Goal: Information Seeking & Learning: Learn about a topic

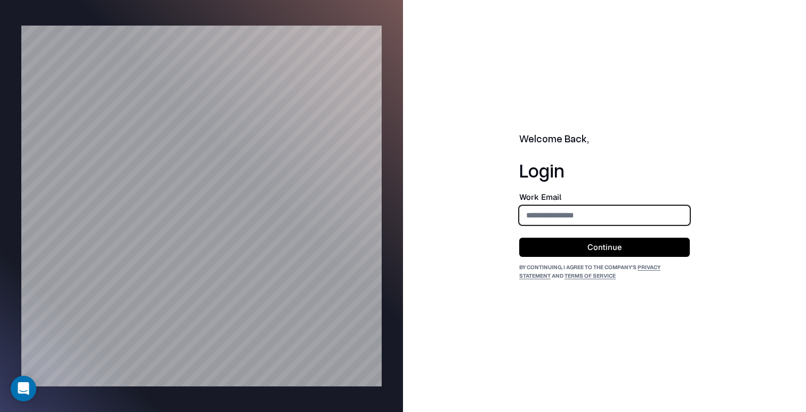
click at [580, 216] on input "email" at bounding box center [605, 215] width 170 height 20
type input "**********"
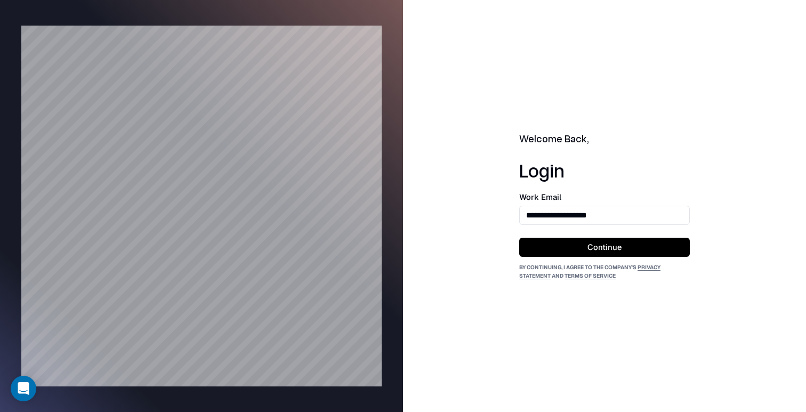
drag, startPoint x: 609, startPoint y: 247, endPoint x: 649, endPoint y: 131, distance: 122.9
click at [609, 247] on button "Continue" at bounding box center [604, 247] width 171 height 19
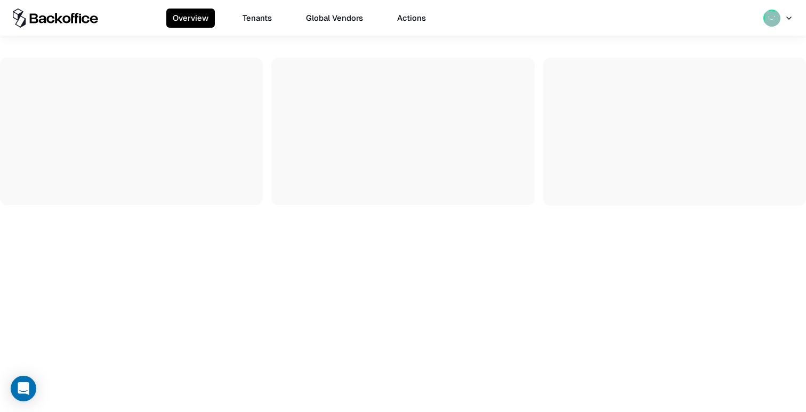
drag, startPoint x: 264, startPoint y: 18, endPoint x: 252, endPoint y: 19, distance: 12.4
click at [264, 18] on button "Tenants" at bounding box center [257, 18] width 42 height 19
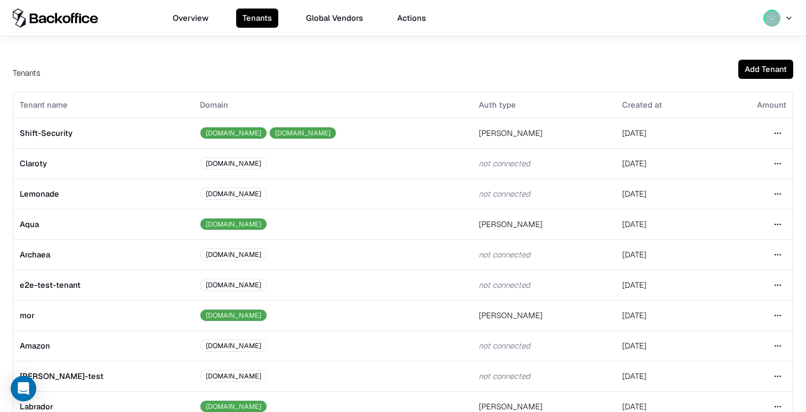
scroll to position [235, 0]
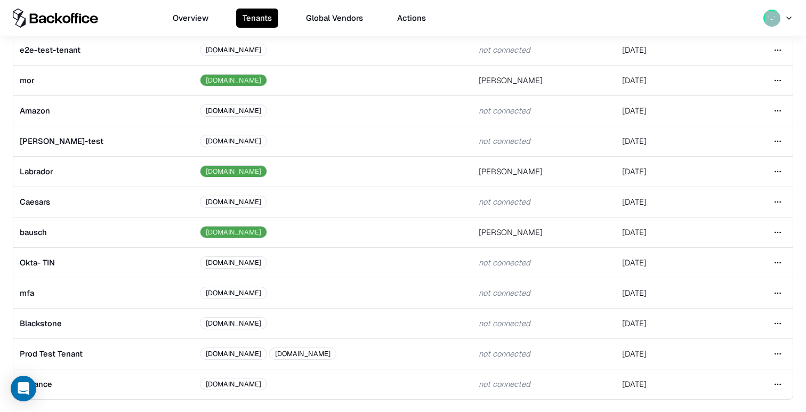
click at [776, 230] on html "Overview Tenants Global Vendors Actions Tenants Add Tenant Tenant name Domain A…" at bounding box center [403, 206] width 806 height 412
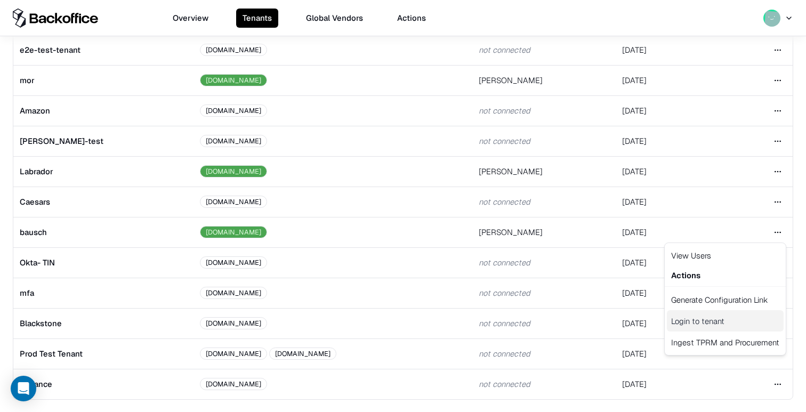
click at [708, 321] on div "Login to tenant" at bounding box center [725, 320] width 117 height 21
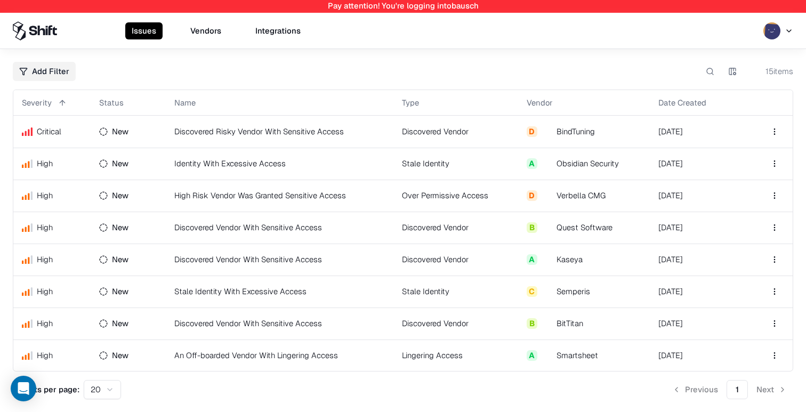
drag, startPoint x: 208, startPoint y: 34, endPoint x: 222, endPoint y: 38, distance: 14.5
click at [207, 34] on button "Vendors" at bounding box center [206, 30] width 44 height 17
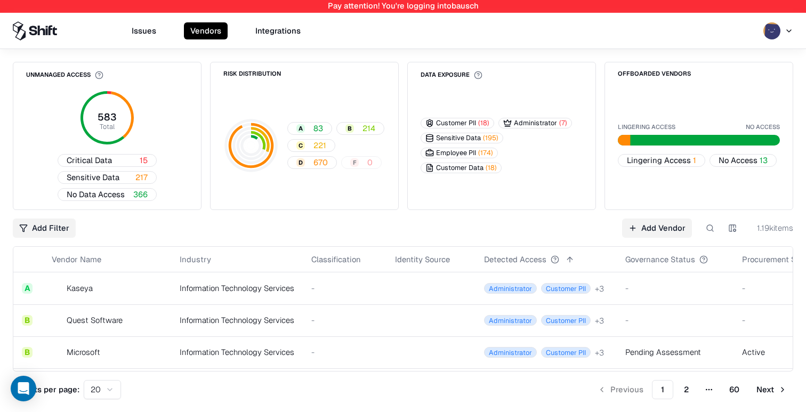
click at [106, 158] on span "Critical Data" at bounding box center [89, 160] width 45 height 11
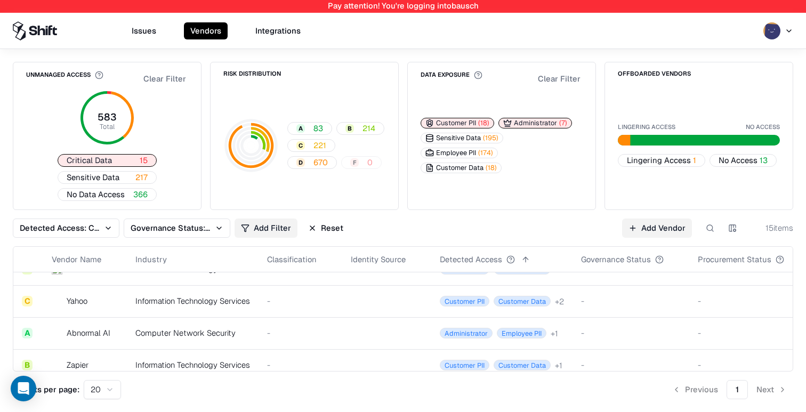
scroll to position [310, 0]
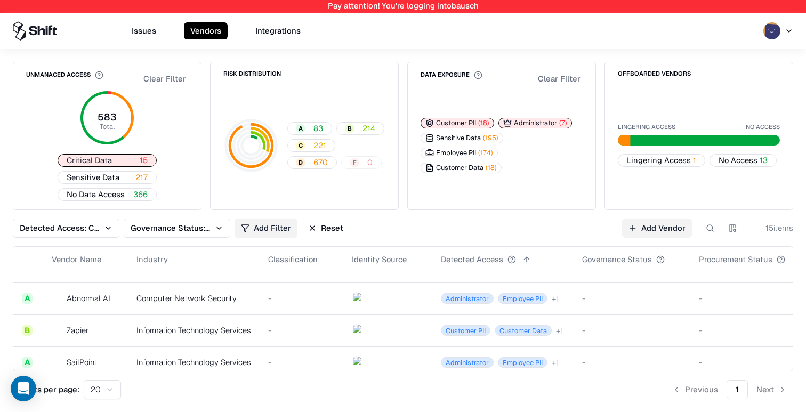
click at [373, 329] on td at bounding box center [387, 330] width 89 height 32
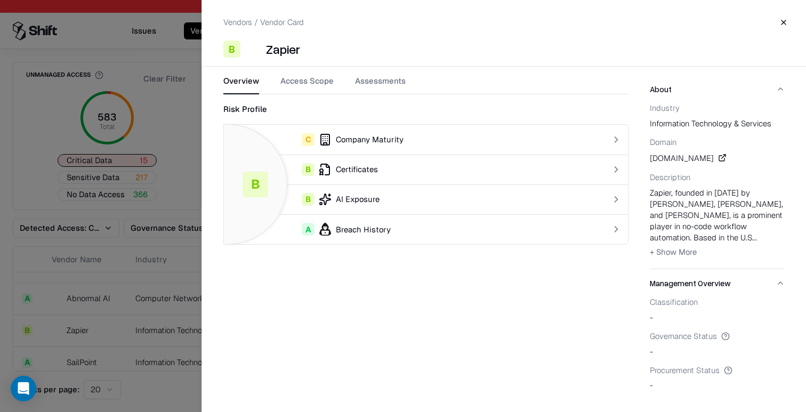
drag, startPoint x: 109, startPoint y: 321, endPoint x: 116, endPoint y: 322, distance: 7.1
click at [109, 321] on div at bounding box center [403, 206] width 806 height 412
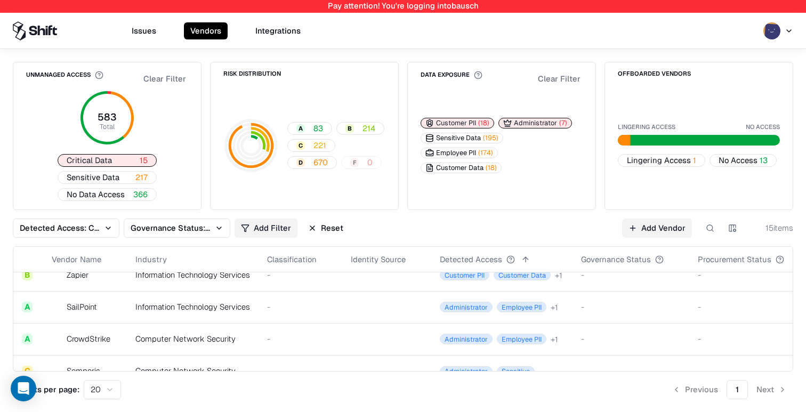
scroll to position [371, 0]
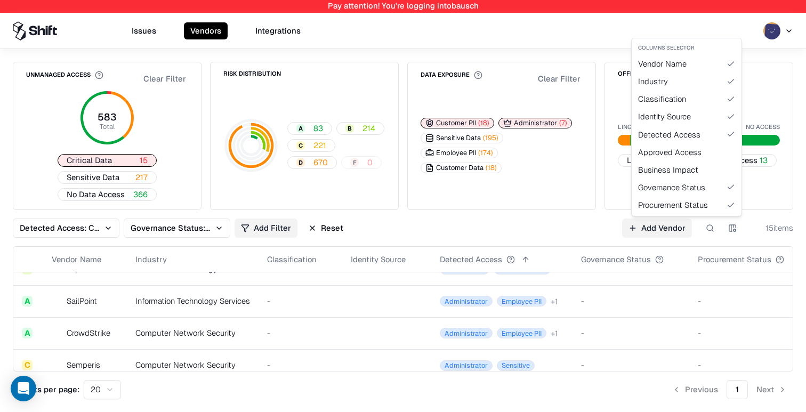
click at [732, 229] on html "Pay attention! You're logging into bausch Issues Vendors Integrations Unmanaged…" at bounding box center [403, 206] width 806 height 412
click at [683, 171] on div "Business Impact" at bounding box center [687, 170] width 106 height 18
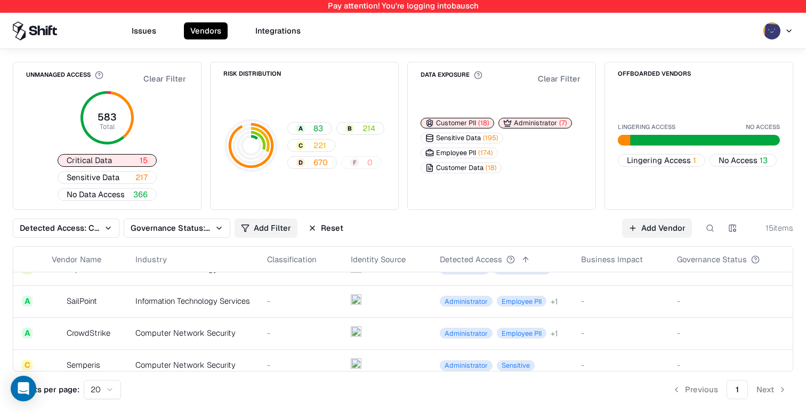
click at [731, 229] on html "Pay attention! You're logging into bausch Issues Vendors Integrations Unmanaged…" at bounding box center [403, 206] width 806 height 412
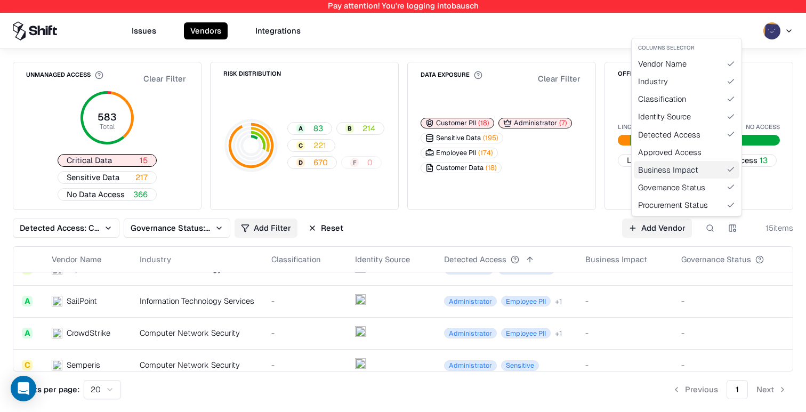
drag, startPoint x: 701, startPoint y: 173, endPoint x: 706, endPoint y: 181, distance: 9.1
click at [701, 173] on div "Business Impact" at bounding box center [687, 170] width 106 height 18
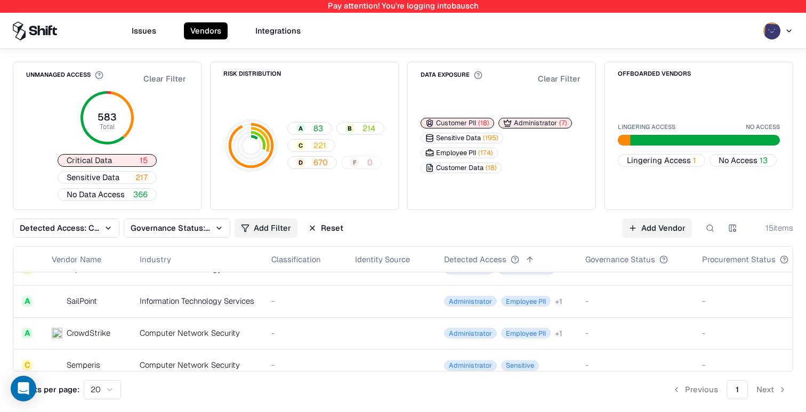
click at [729, 229] on html "Pay attention! You're logging into bausch Issues Vendors Integrations Unmanaged…" at bounding box center [403, 206] width 806 height 412
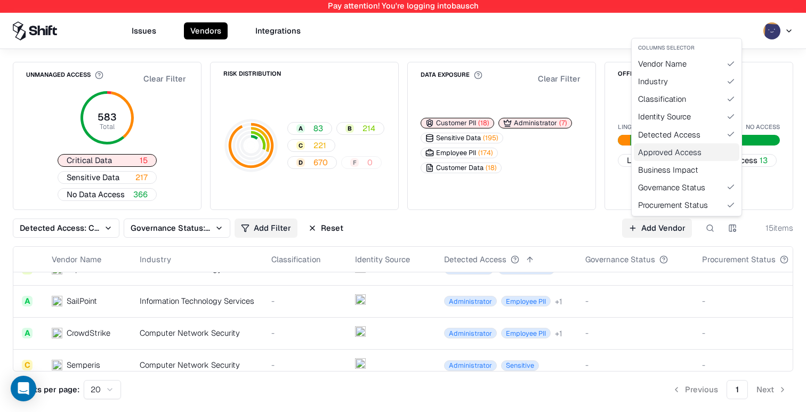
click at [687, 154] on div "Approved Access" at bounding box center [687, 152] width 106 height 18
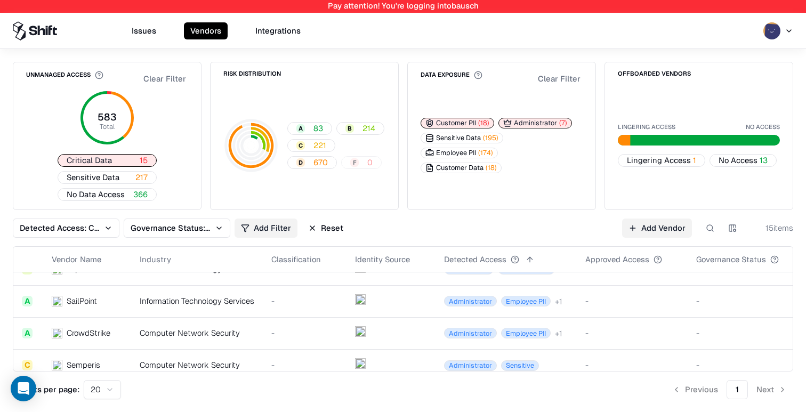
click at [586, 237] on div "Detected Access: Customer PII, Administrator Governance Status: Unmanaged Add F…" at bounding box center [403, 228] width 780 height 19
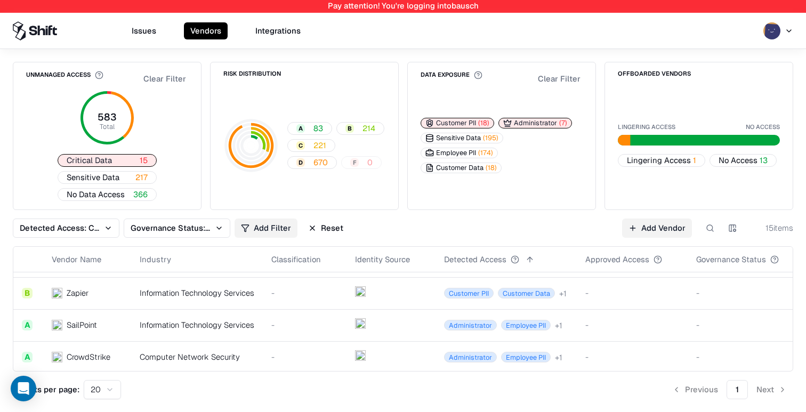
scroll to position [381, 0]
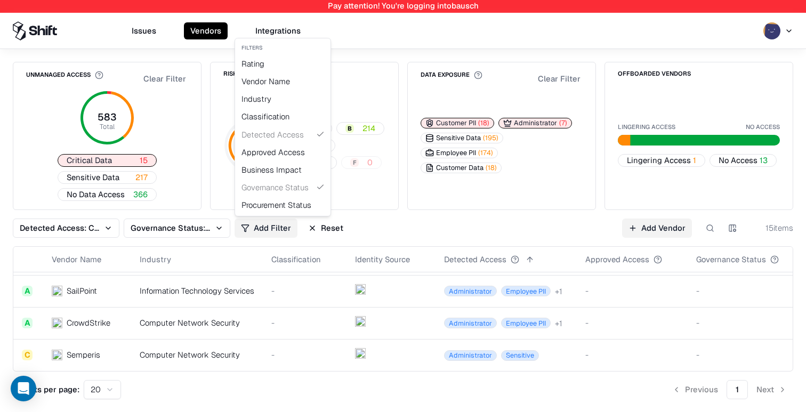
click at [267, 224] on html "Pay attention! You're logging into bausch Issues Vendors Integrations Unmanaged…" at bounding box center [403, 206] width 806 height 412
drag, startPoint x: 201, startPoint y: 228, endPoint x: 211, endPoint y: 235, distance: 11.1
click at [201, 228] on html "Pay attention! You're logging into bausch Issues Vendors Integrations Unmanaged…" at bounding box center [403, 206] width 806 height 412
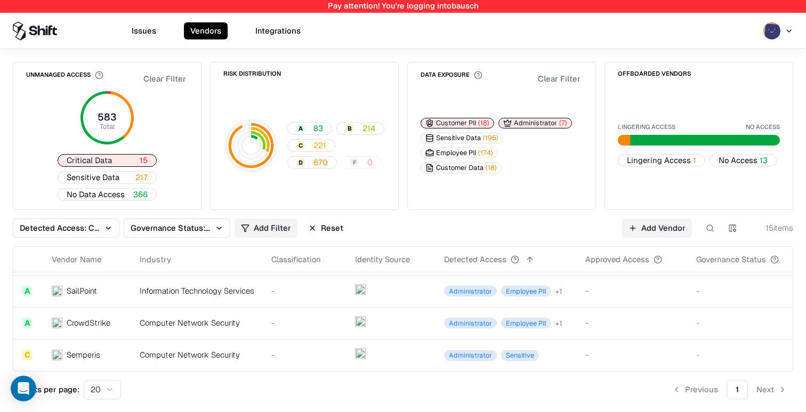
click at [211, 235] on button "Governance Status: Unmanaged" at bounding box center [177, 228] width 107 height 19
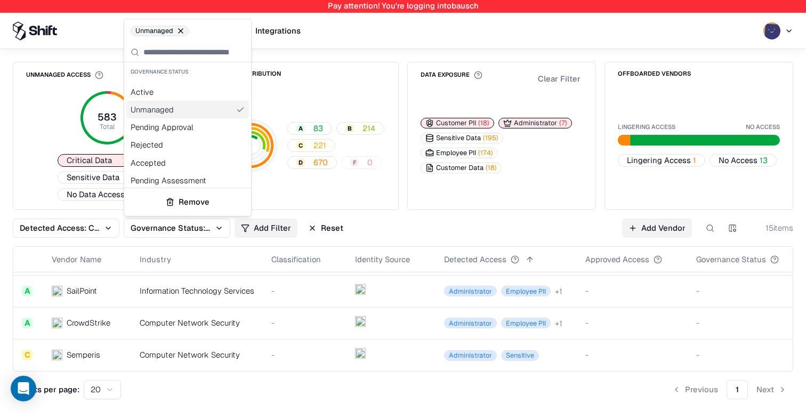
click at [204, 96] on div "Active" at bounding box center [187, 92] width 123 height 18
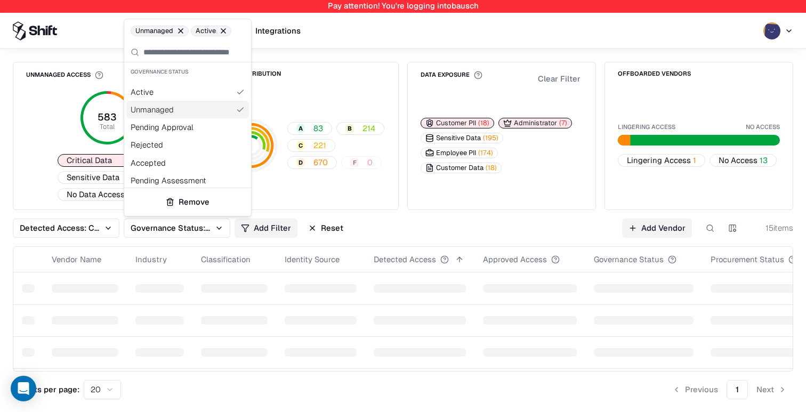
click at [208, 109] on div "Unmanaged" at bounding box center [187, 110] width 123 height 18
click at [213, 126] on div "Pending Approval" at bounding box center [187, 127] width 123 height 18
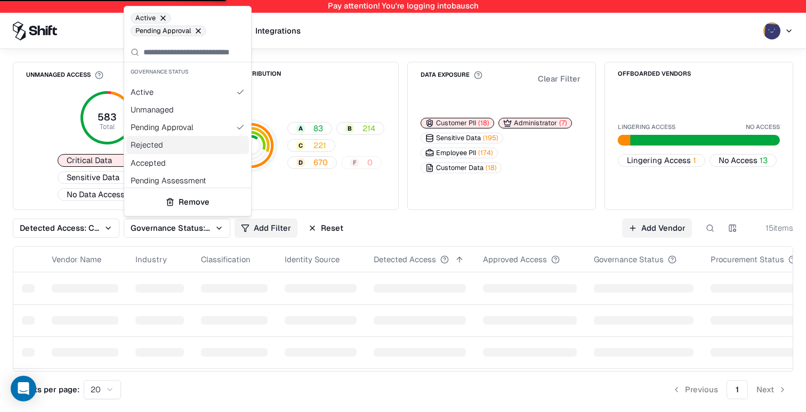
click at [213, 144] on div "Rejected" at bounding box center [187, 145] width 123 height 18
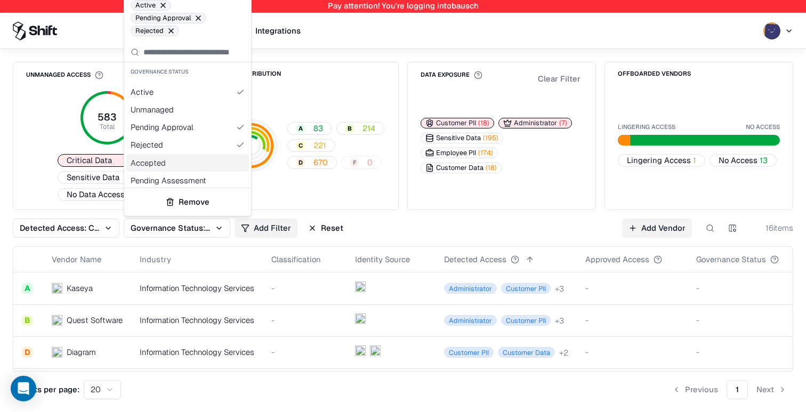
click at [217, 161] on div "Accepted" at bounding box center [187, 163] width 123 height 18
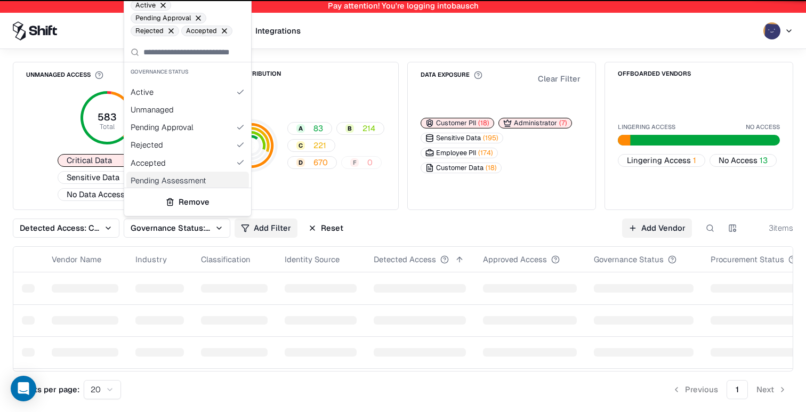
click at [219, 179] on div "Pending Assessment" at bounding box center [187, 181] width 123 height 18
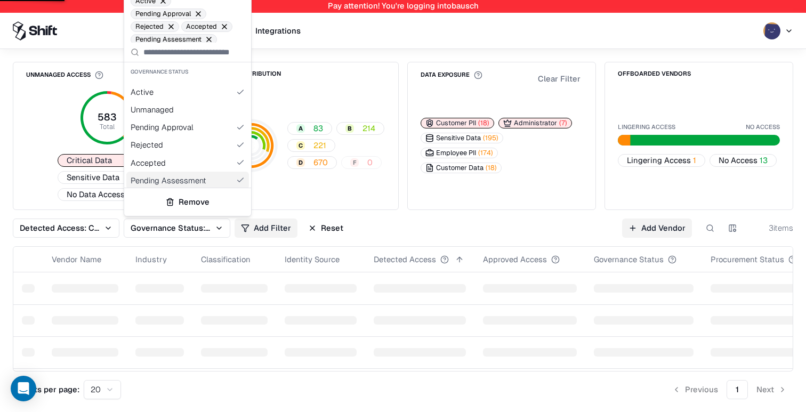
scroll to position [21, 0]
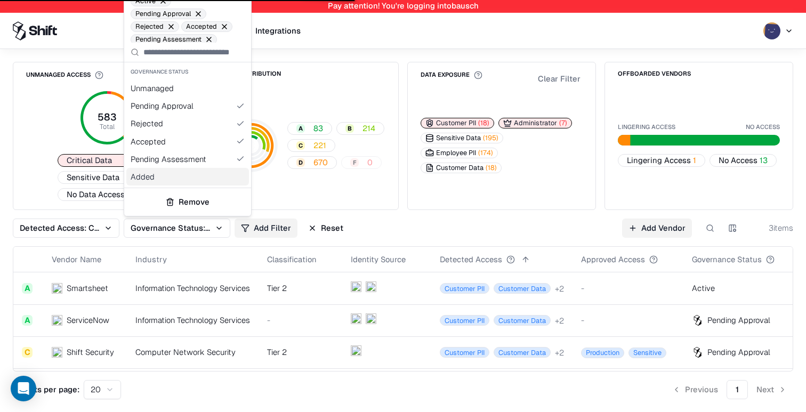
drag, startPoint x: 208, startPoint y: 179, endPoint x: 218, endPoint y: 182, distance: 10.3
click at [208, 179] on div "Added" at bounding box center [187, 177] width 123 height 18
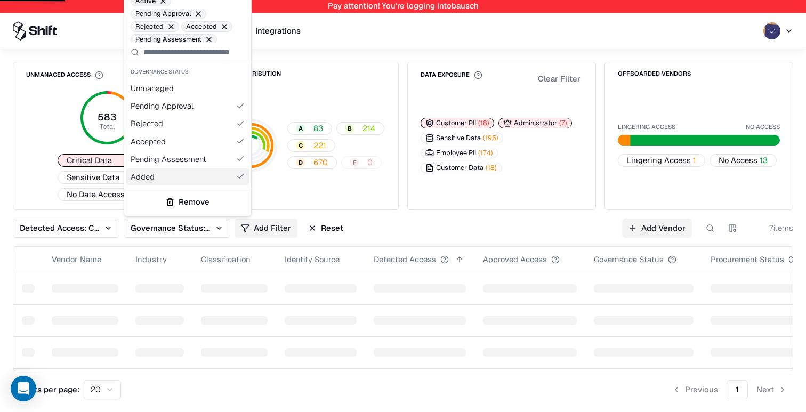
click at [528, 234] on html "Pay attention! You're logging into bausch Issues Vendors Integrations Unmanaged…" at bounding box center [403, 206] width 806 height 412
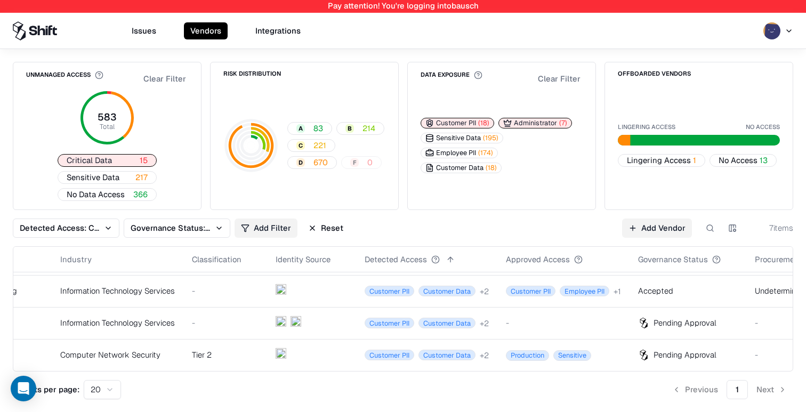
scroll to position [125, 0]
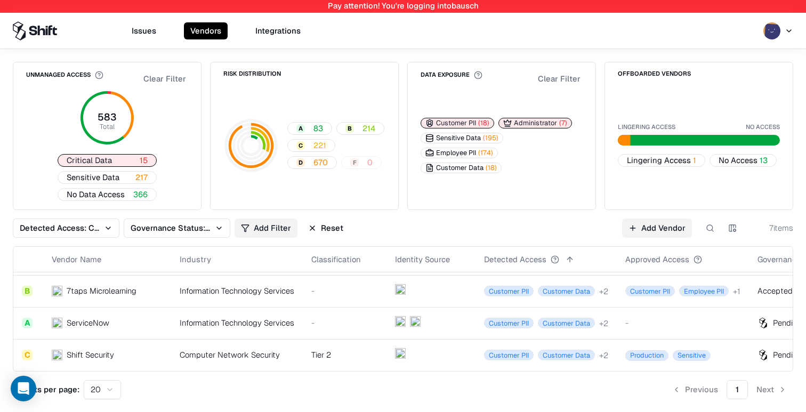
click at [648, 329] on td "-" at bounding box center [683, 323] width 132 height 32
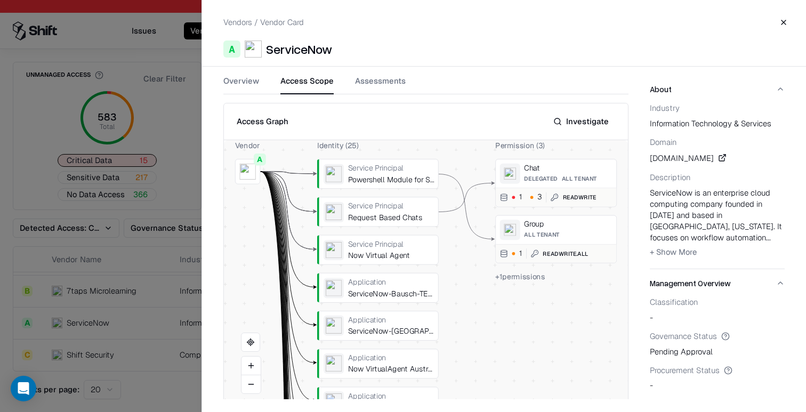
click at [322, 82] on button "Access Scope" at bounding box center [306, 84] width 53 height 19
click at [0, 0] on div at bounding box center [0, 0] width 0 height 0
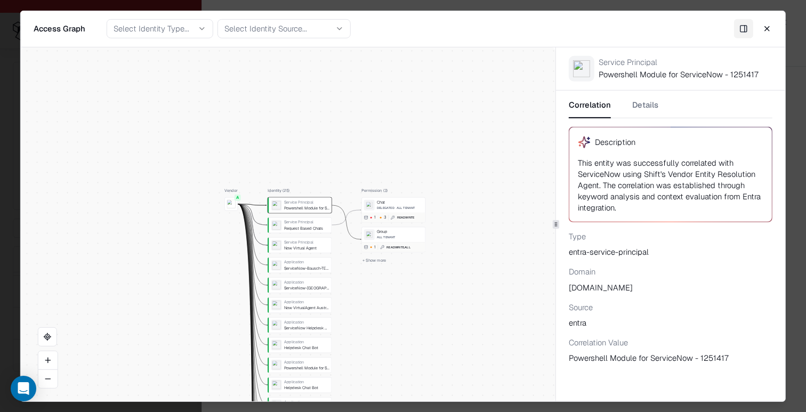
drag, startPoint x: 318, startPoint y: 273, endPoint x: 407, endPoint y: 431, distance: 180.7
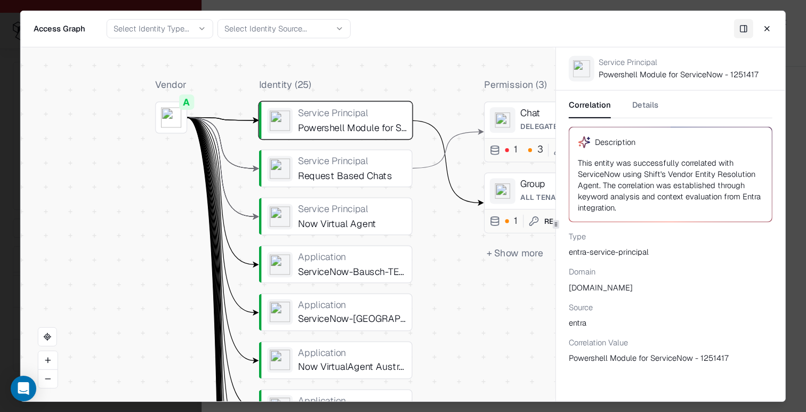
click at [507, 254] on button "+ Show more" at bounding box center [514, 253] width 61 height 19
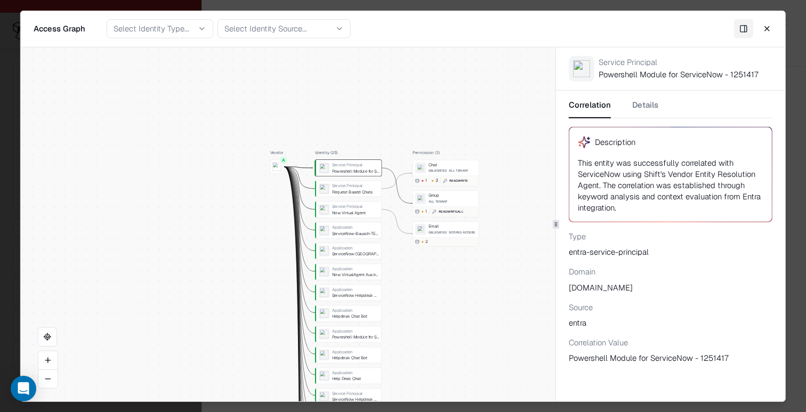
drag, startPoint x: 398, startPoint y: 195, endPoint x: 391, endPoint y: 212, distance: 19.1
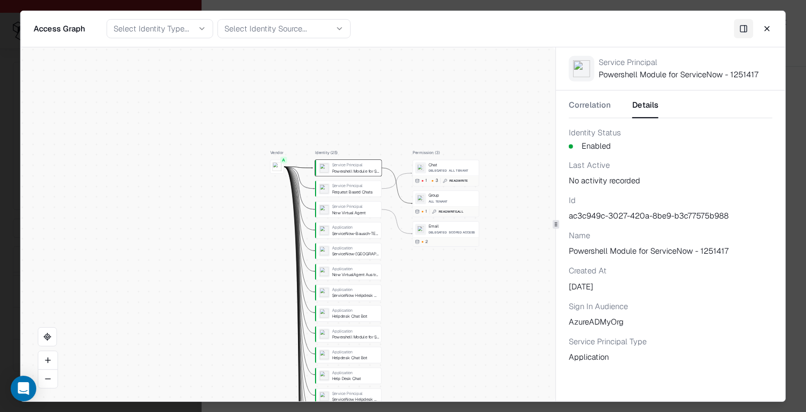
click at [641, 105] on button "Details" at bounding box center [645, 108] width 26 height 19
click at [431, 207] on div "1 ReadWrite.All" at bounding box center [446, 211] width 66 height 10
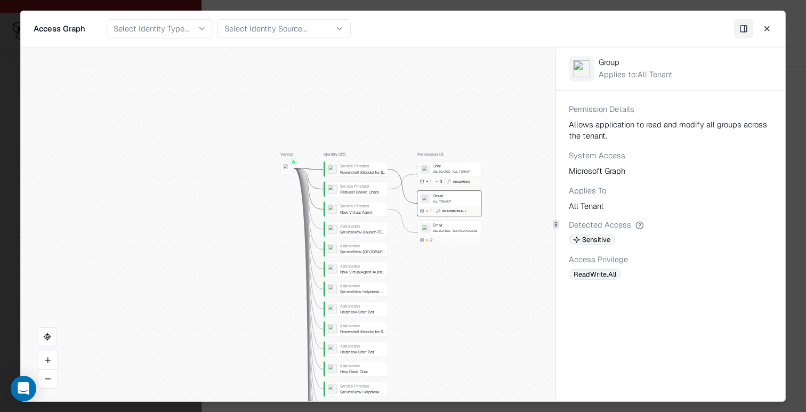
click at [463, 223] on div "Email" at bounding box center [456, 225] width 46 height 5
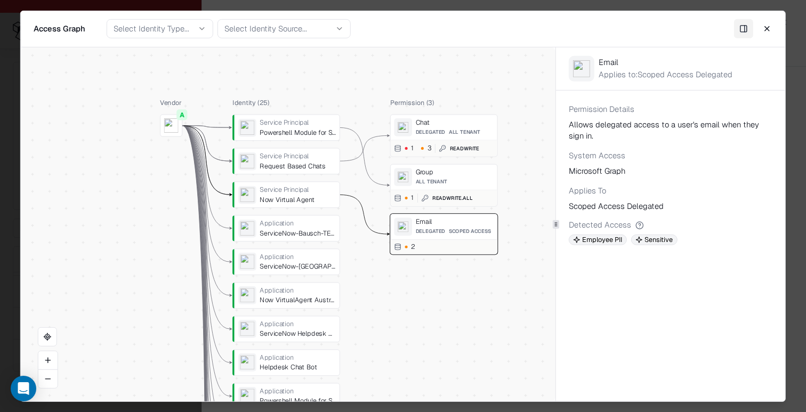
click at [434, 178] on span "All Tenant" at bounding box center [431, 181] width 31 height 6
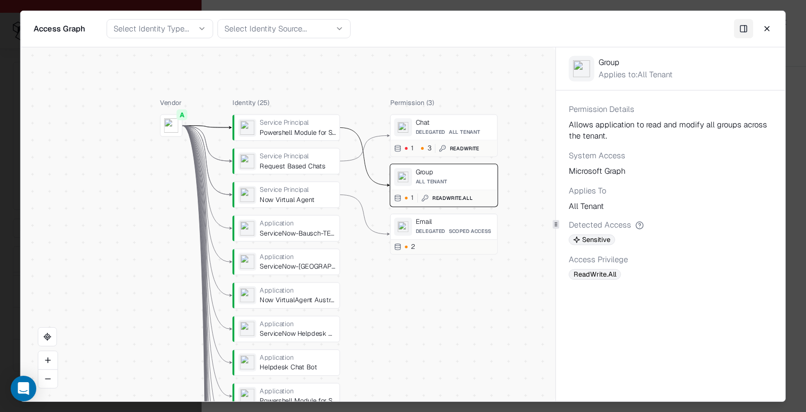
click at [442, 138] on div "Chat Delegated All Tenant 1 3 ReadWrite" at bounding box center [444, 135] width 108 height 43
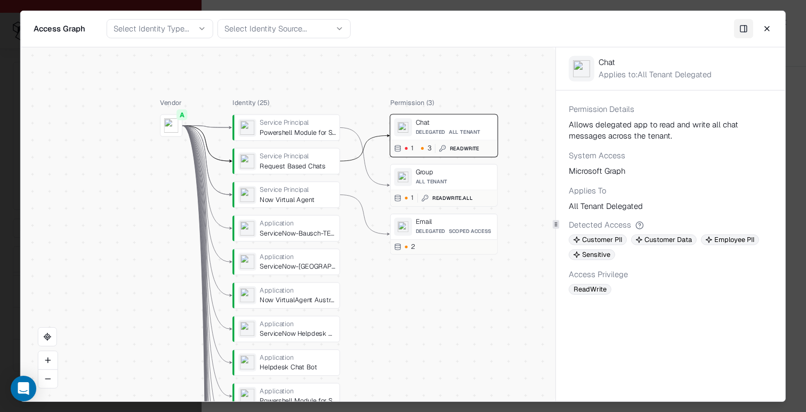
click at [302, 171] on div "Service Principal Request Based Chats" at bounding box center [286, 161] width 108 height 27
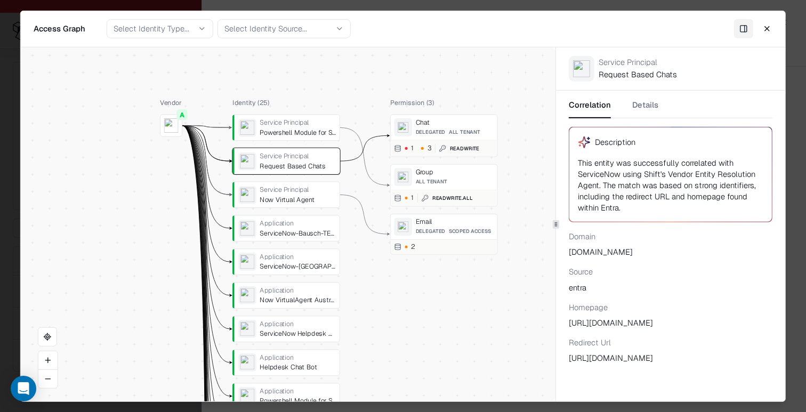
click at [294, 192] on div "Service Principal" at bounding box center [298, 190] width 76 height 9
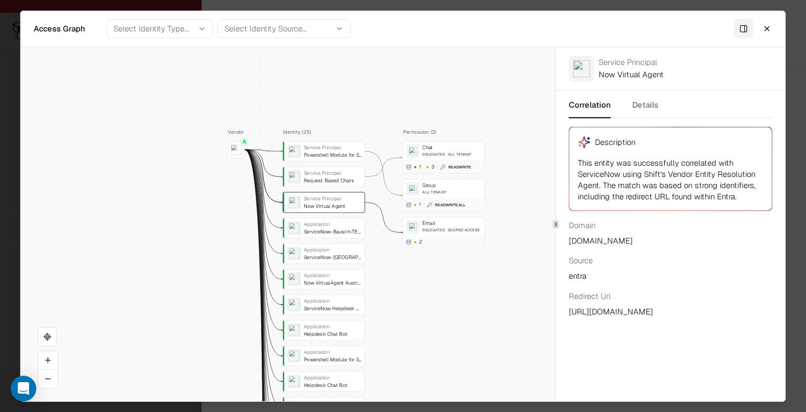
click at [195, 17] on div "Access Graph Access Graph Select Identity Type... Select Identity Source... Clo…" at bounding box center [403, 29] width 764 height 36
click at [192, 25] on button "Select Identity Type..." at bounding box center [160, 28] width 107 height 19
drag, startPoint x: 248, startPoint y: 44, endPoint x: 253, endPoint y: 35, distance: 9.8
click at [248, 44] on div "Access Graph Access Graph Select Identity Type... Select Identity Source... Clo…" at bounding box center [403, 29] width 764 height 36
click at [259, 27] on div "Select Identity Source..." at bounding box center [265, 28] width 83 height 11
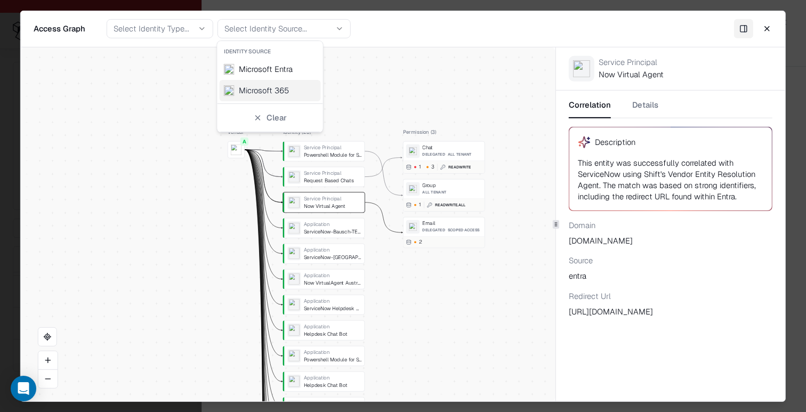
click at [264, 85] on div "Microsoft 365" at bounding box center [264, 90] width 50 height 11
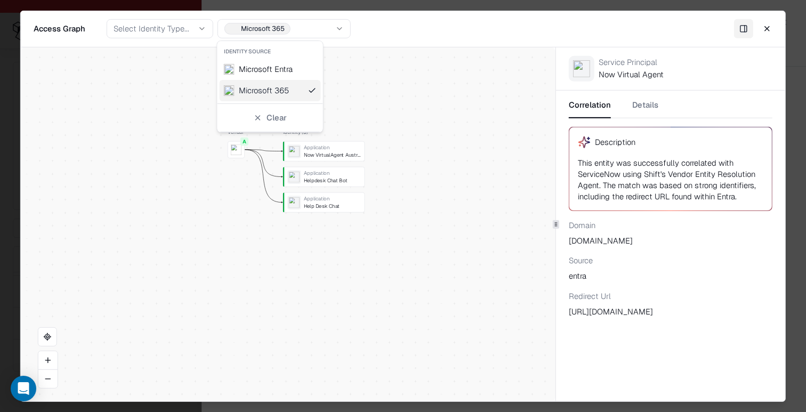
click at [330, 154] on div "Now VirtualAgent Australia SPP" at bounding box center [333, 155] width 58 height 6
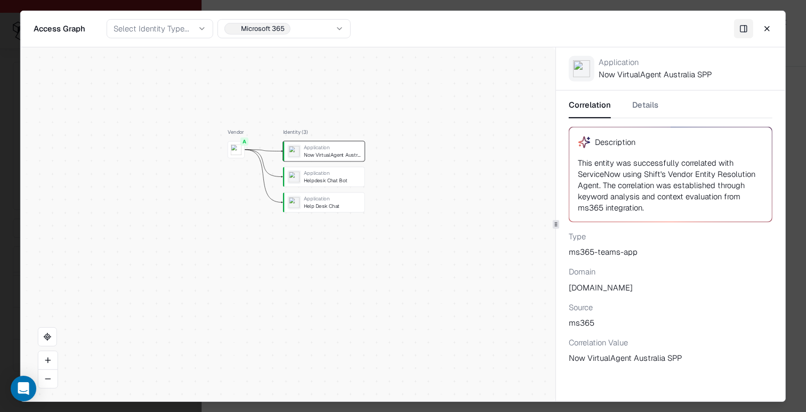
click at [333, 178] on div "Helpdesk Chat Bot" at bounding box center [333, 181] width 58 height 6
click at [326, 208] on div "Help Desk Chat" at bounding box center [333, 206] width 58 height 6
click at [304, 28] on button "Microsoft 365" at bounding box center [283, 28] width 133 height 19
click at [283, 66] on div "Microsoft Entra" at bounding box center [266, 68] width 54 height 11
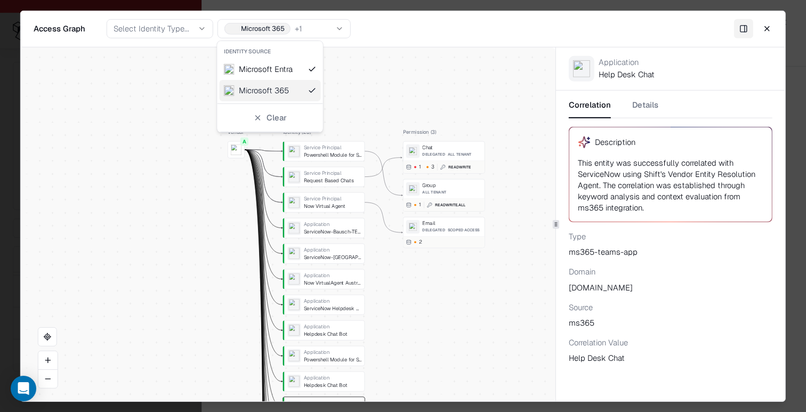
drag, startPoint x: 284, startPoint y: 93, endPoint x: 300, endPoint y: 91, distance: 15.6
click at [284, 93] on div "Microsoft 365" at bounding box center [264, 90] width 50 height 11
click at [367, 77] on div "Vendor A Identity ( 22 ) Service Principal Powershell Module for ServiceNow - 1…" at bounding box center [288, 224] width 535 height 354
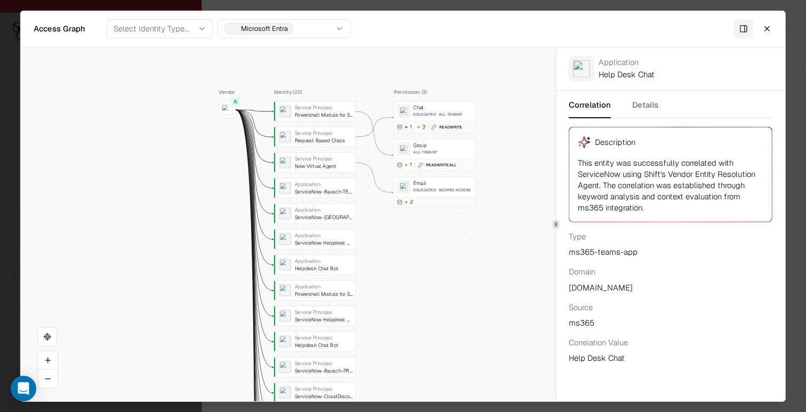
drag, startPoint x: 368, startPoint y: 96, endPoint x: 358, endPoint y: 48, distance: 49.4
click at [358, 48] on div "Vendor A Identity ( 22 ) Service Principal Powershell Module for ServiceNow - 1…" at bounding box center [288, 224] width 535 height 354
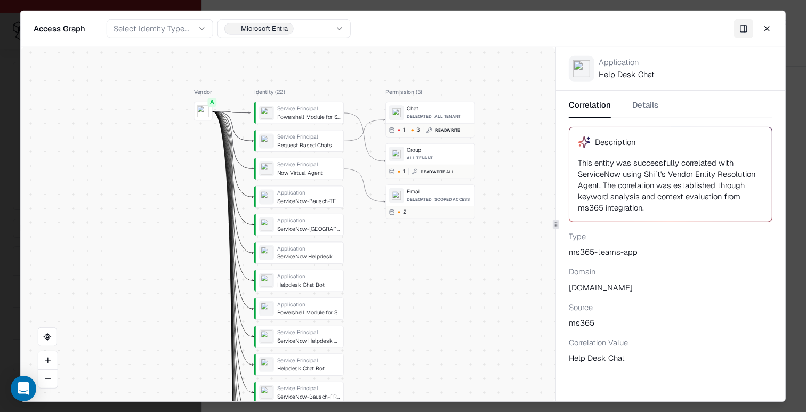
drag, startPoint x: 398, startPoint y: 79, endPoint x: 387, endPoint y: 92, distance: 16.7
click at [422, 92] on div "Permission ( 3 )" at bounding box center [430, 92] width 90 height 8
click at [767, 23] on button "Close" at bounding box center [766, 28] width 19 height 19
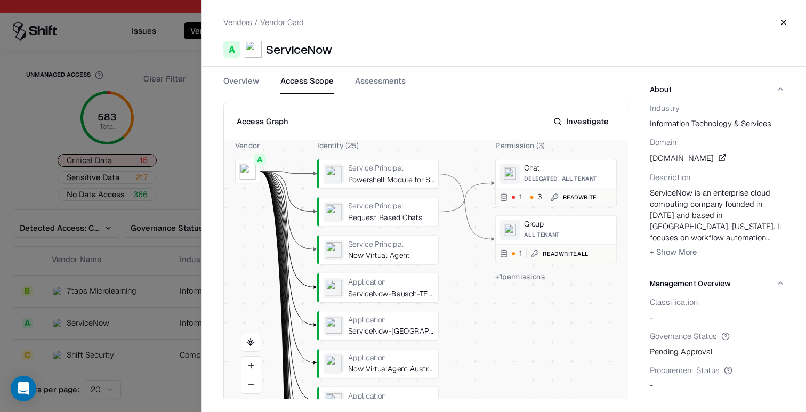
click at [131, 259] on div at bounding box center [403, 206] width 806 height 412
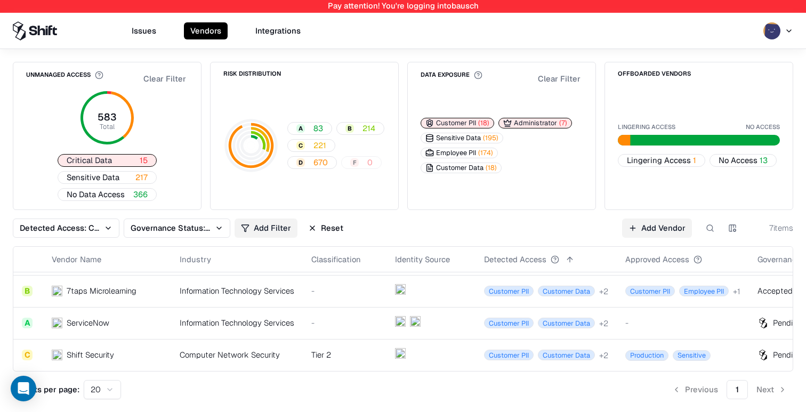
click at [181, 332] on td "Information Technology Services" at bounding box center [237, 323] width 132 height 32
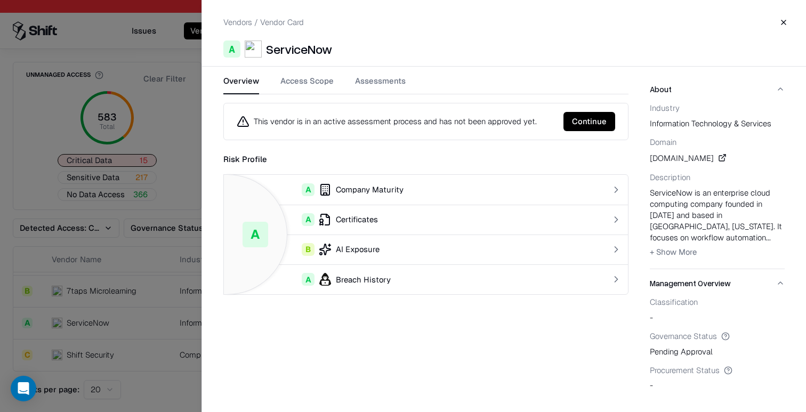
click at [305, 84] on button "Access Scope" at bounding box center [306, 84] width 53 height 19
